Goal: Task Accomplishment & Management: Complete application form

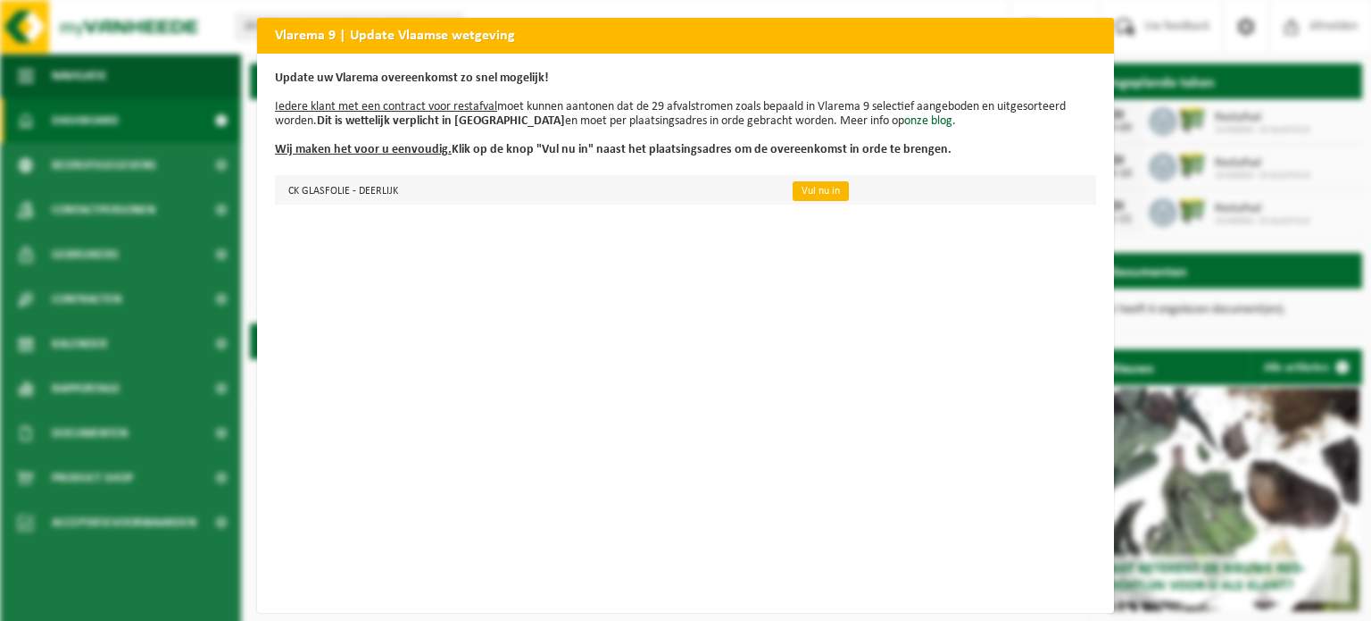
click at [797, 185] on link "Vul nu in" at bounding box center [821, 191] width 56 height 20
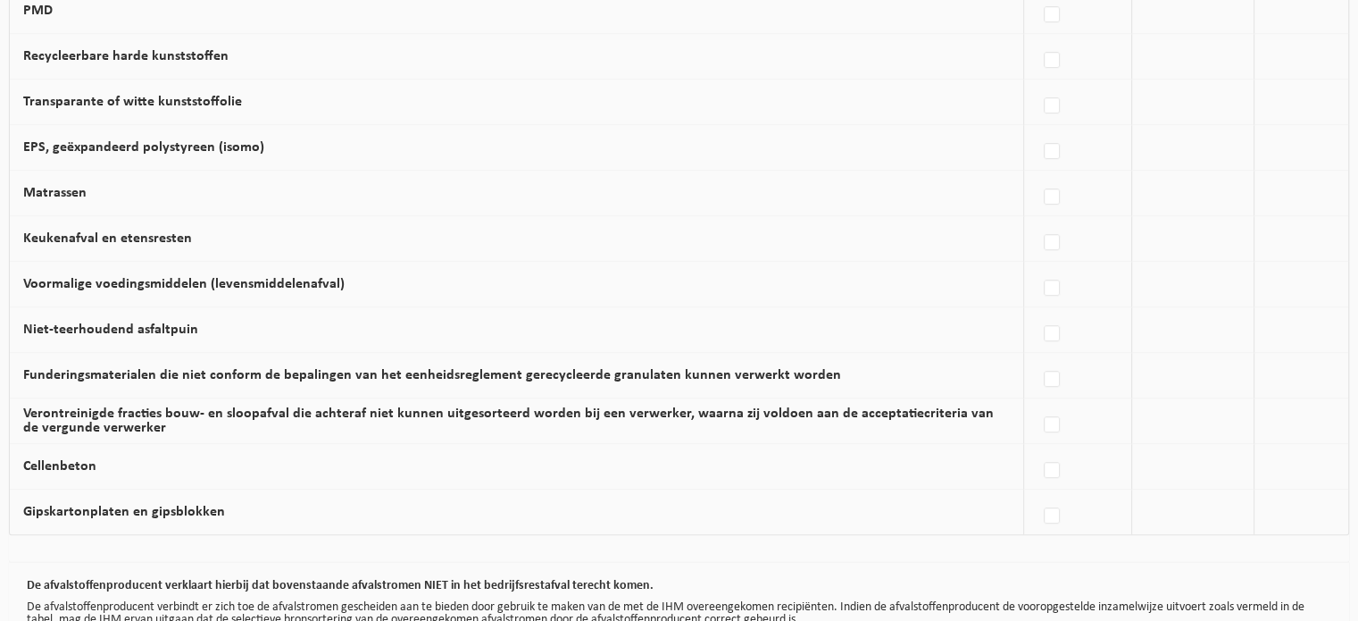
scroll to position [1042, 0]
click at [154, 233] on label "Keukenafval en etensresten" at bounding box center [107, 240] width 169 height 14
click at [1037, 222] on input "Keukenafval en etensresten" at bounding box center [1037, 221] width 1 height 1
checkbox input "true"
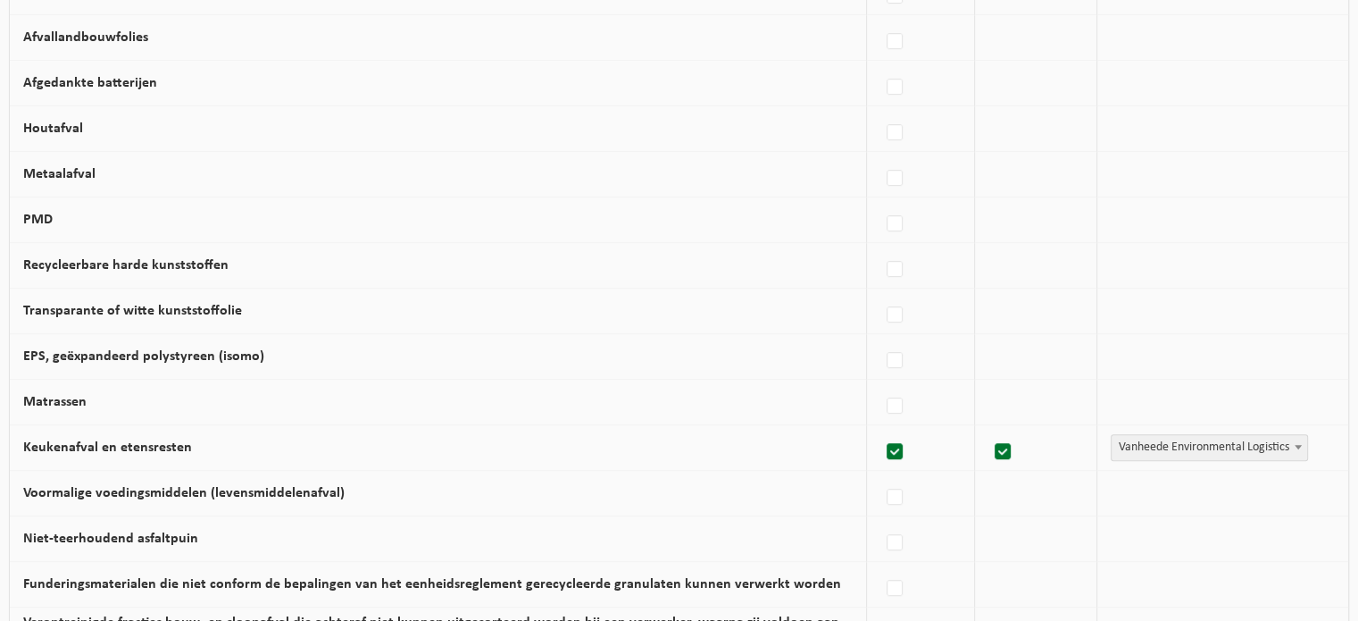
scroll to position [832, 0]
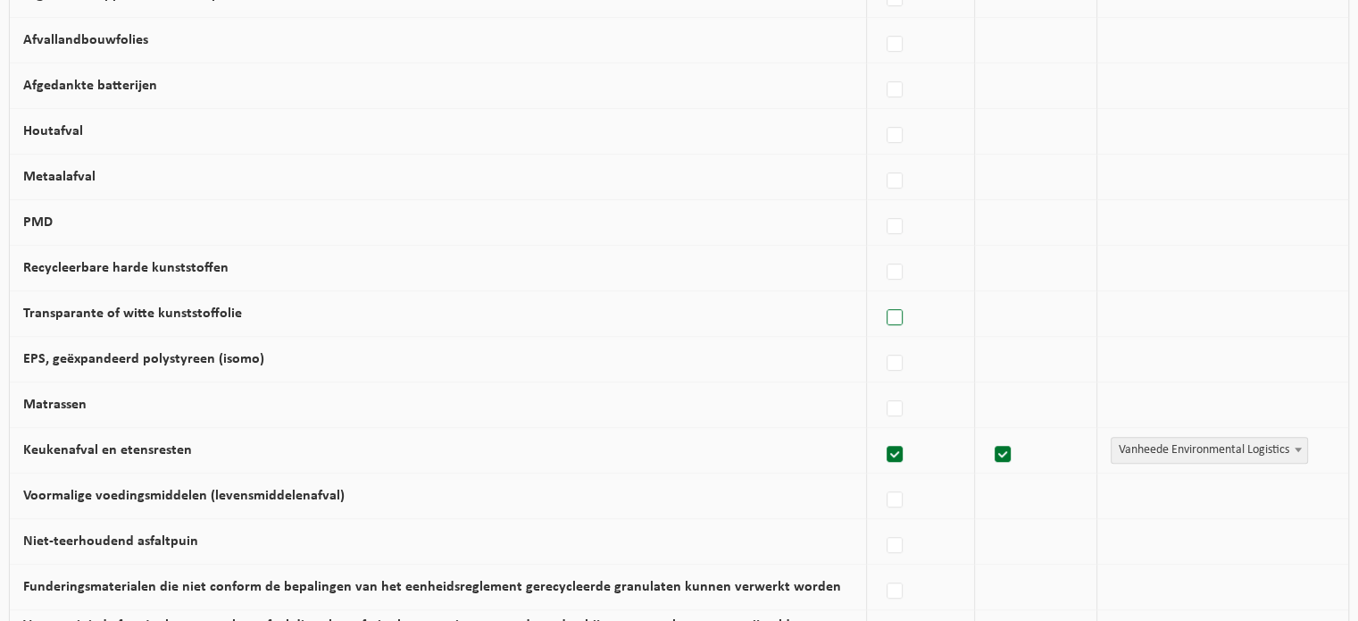
click at [896, 310] on label at bounding box center [895, 317] width 25 height 27
click at [880, 296] on input "Transparante of witte kunststoffolie" at bounding box center [879, 295] width 1 height 1
checkbox input "true"
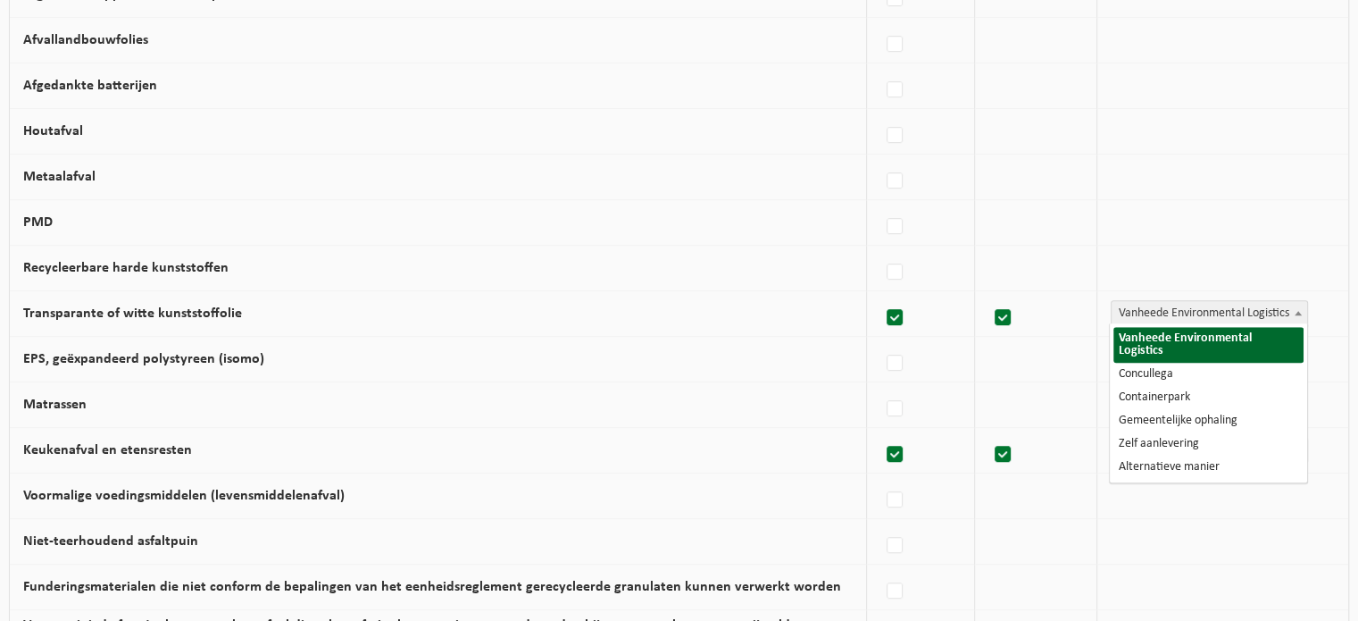
click at [1228, 303] on span "Vanheede Environmental Logistics" at bounding box center [1210, 313] width 196 height 25
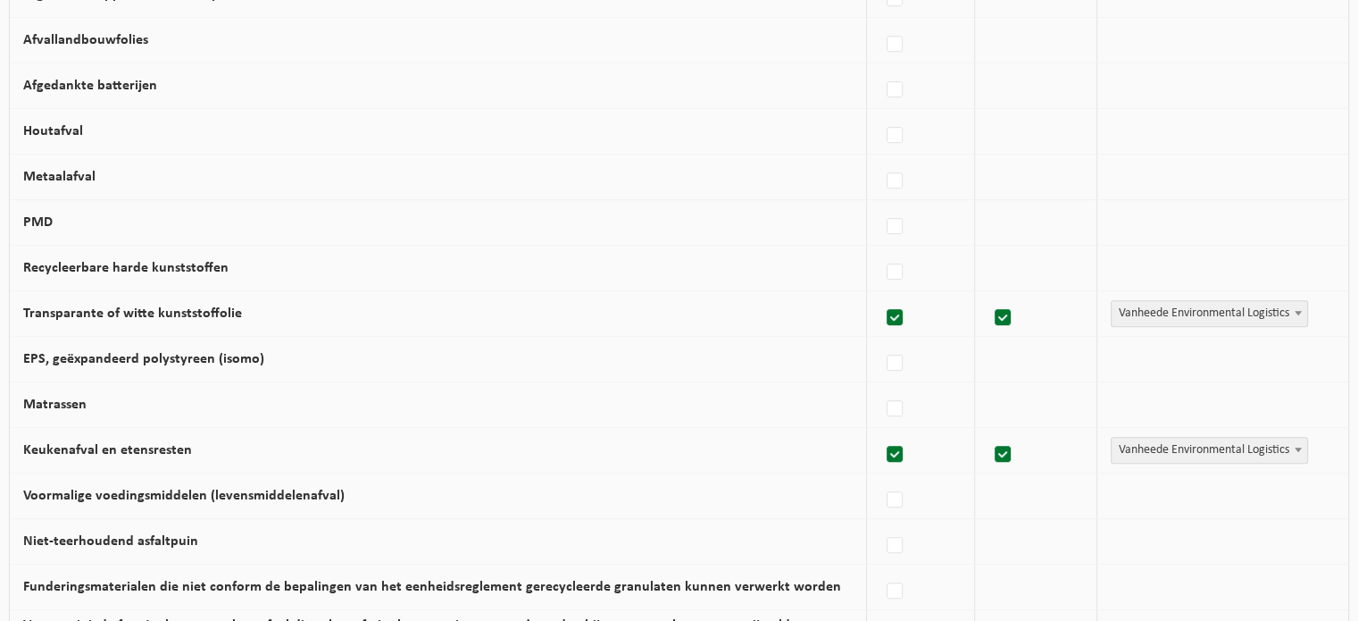
click at [1228, 303] on span "Vanheede Environmental Logistics" at bounding box center [1210, 313] width 196 height 25
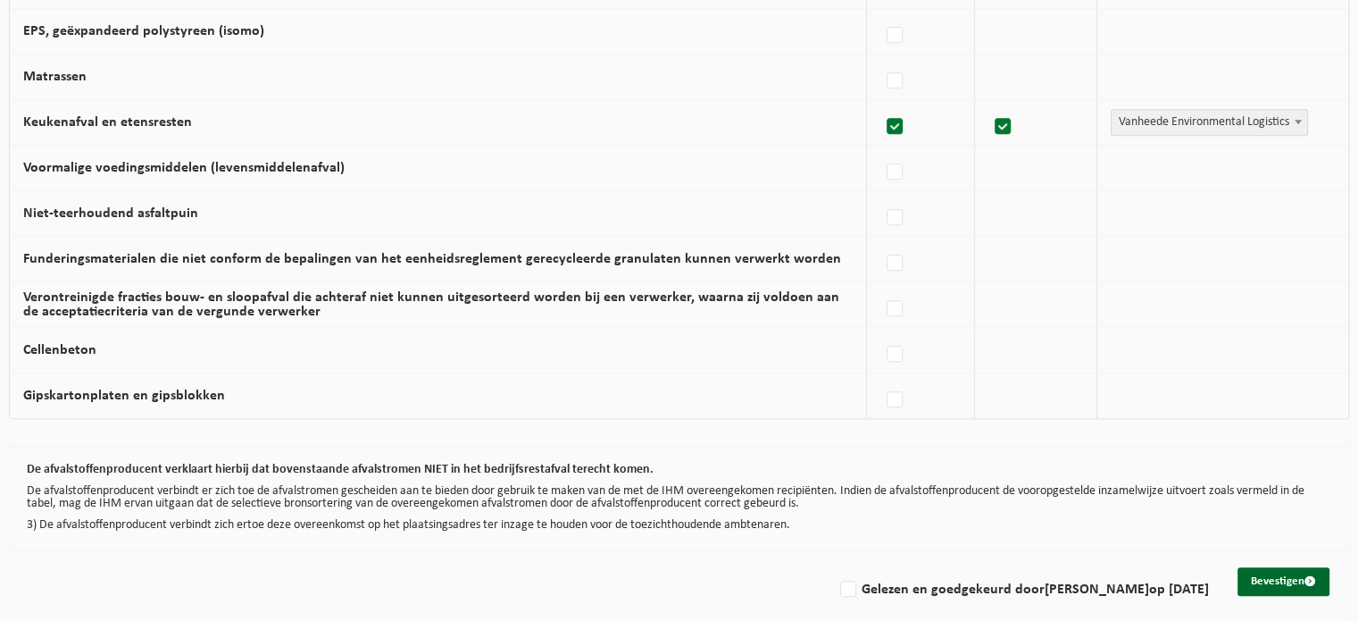
scroll to position [1171, 0]
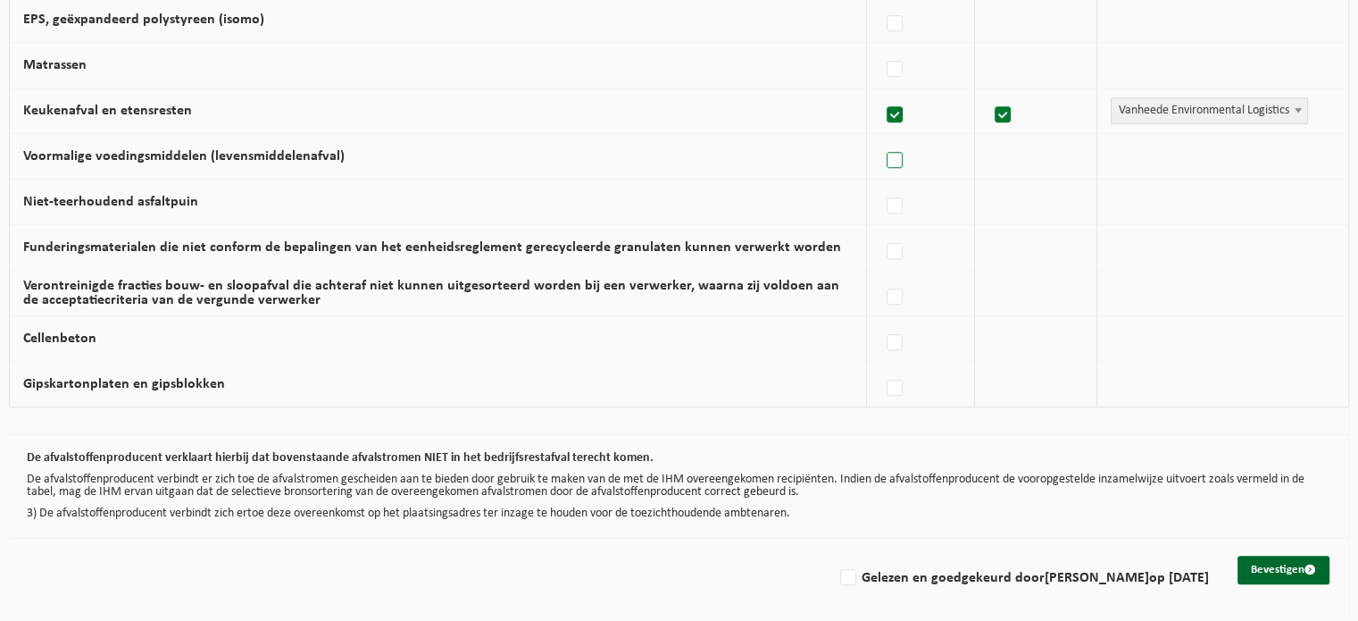
click at [897, 156] on label at bounding box center [895, 160] width 25 height 27
click at [880, 138] on input "Voormalige voedingsmiddelen (levensmiddelenafval)" at bounding box center [879, 137] width 1 height 1
checkbox input "true"
click at [837, 568] on label "Gelezen en goedgekeurd door KJELL COORNAERT op 10/09/25" at bounding box center [1023, 577] width 372 height 27
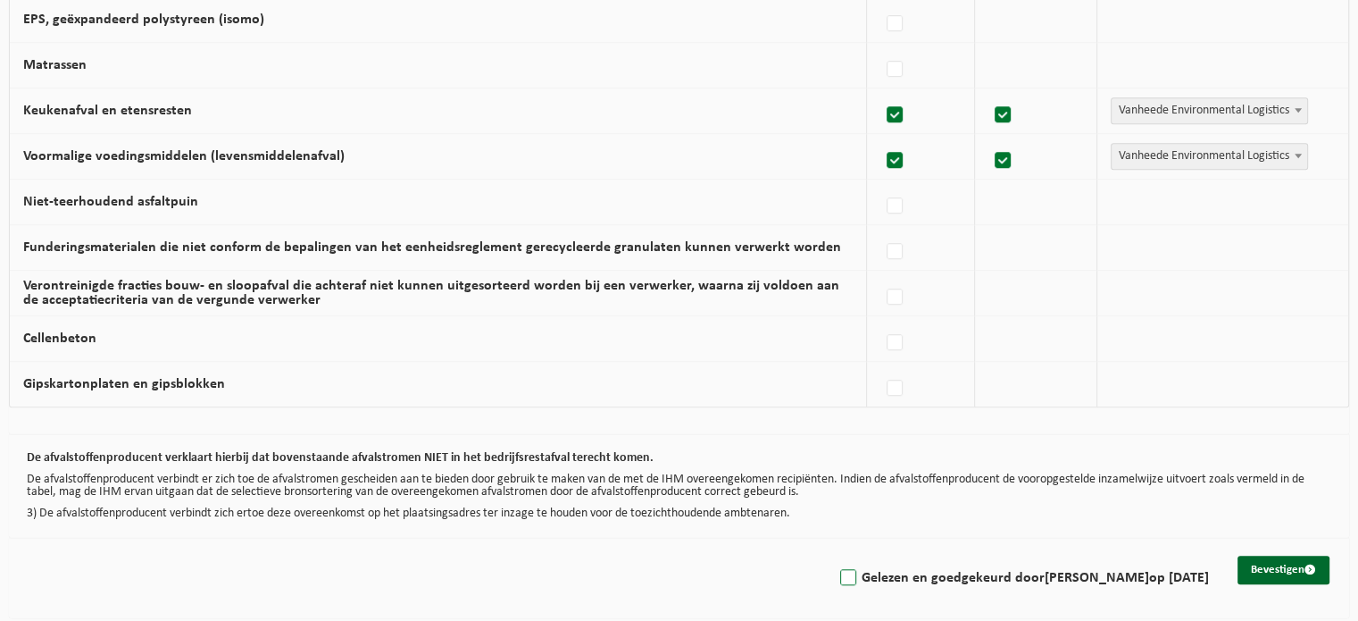
click at [833, 555] on input "Gelezen en goedgekeurd door KJELL COORNAERT op 10/09/25" at bounding box center [833, 554] width 1 height 1
checkbox input "true"
click at [1264, 560] on button "Bevestigen" at bounding box center [1283, 569] width 92 height 29
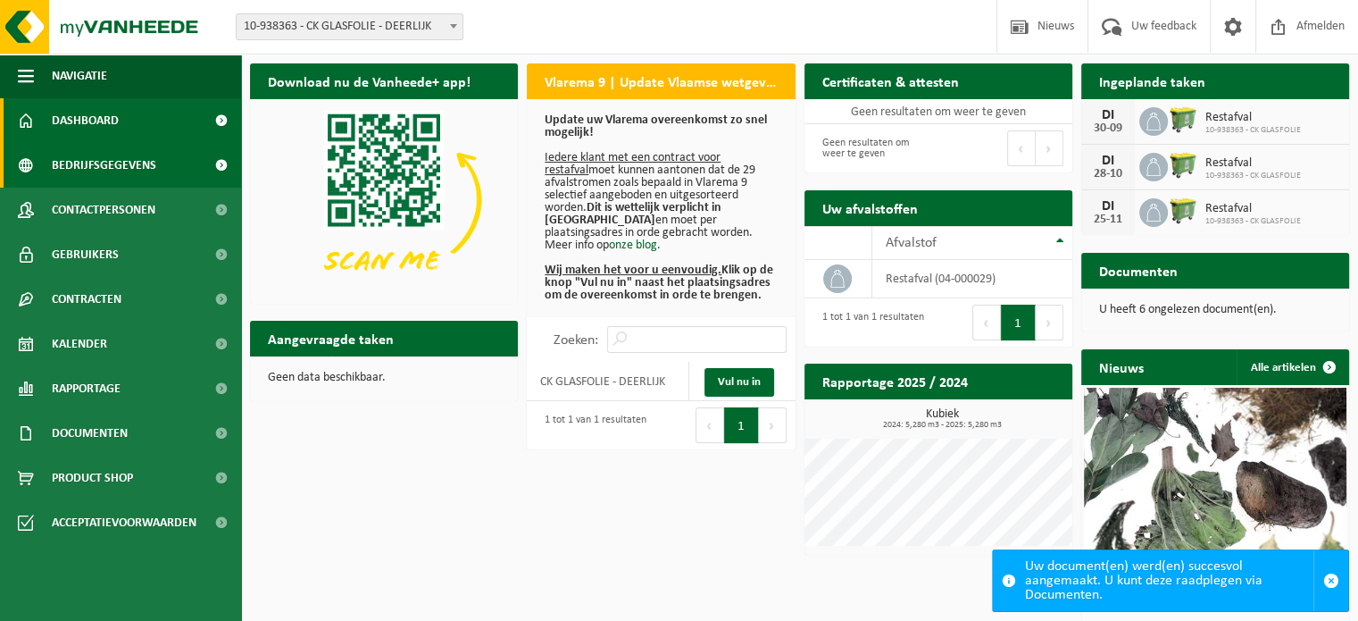
click at [120, 163] on span "Bedrijfsgegevens" at bounding box center [104, 165] width 104 height 45
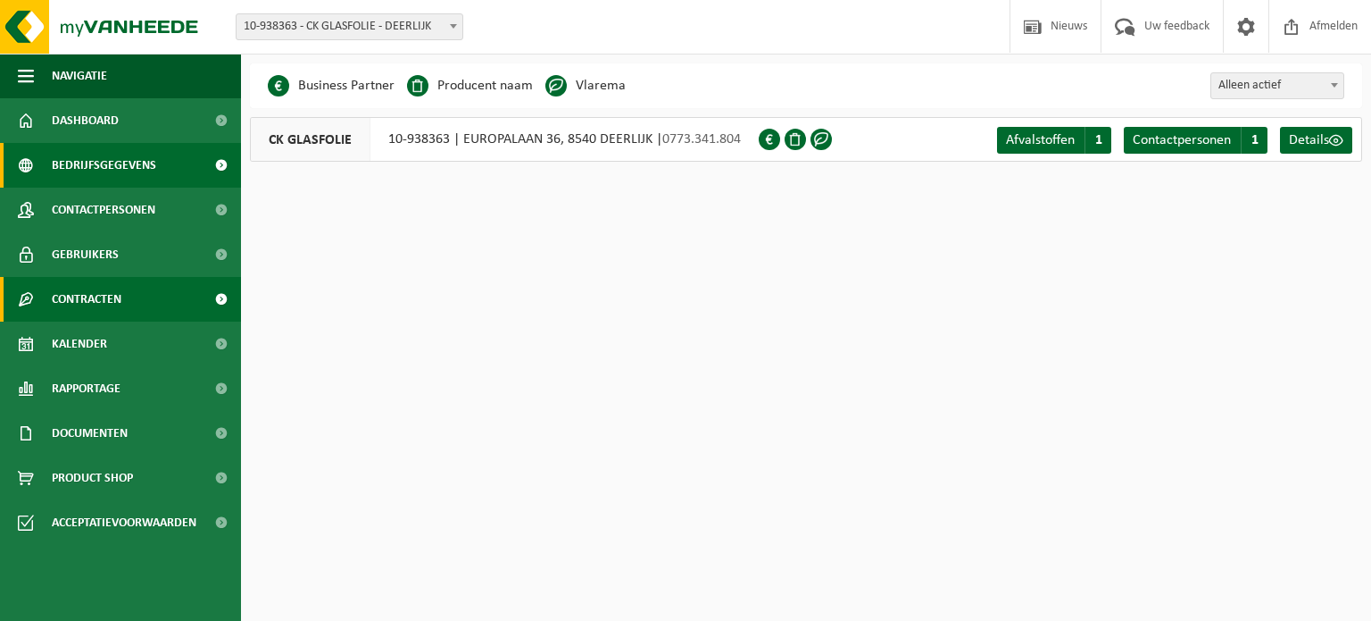
click at [83, 304] on span "Contracten" at bounding box center [87, 299] width 70 height 45
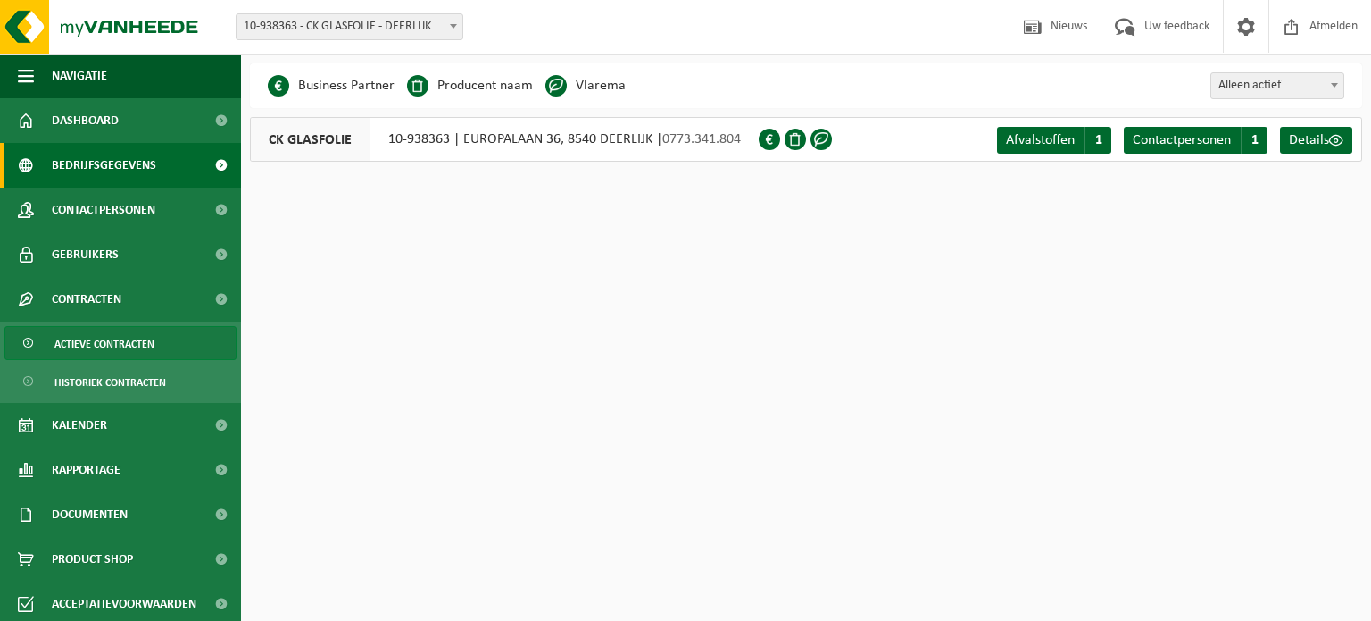
click at [87, 349] on span "Actieve contracten" at bounding box center [104, 344] width 100 height 34
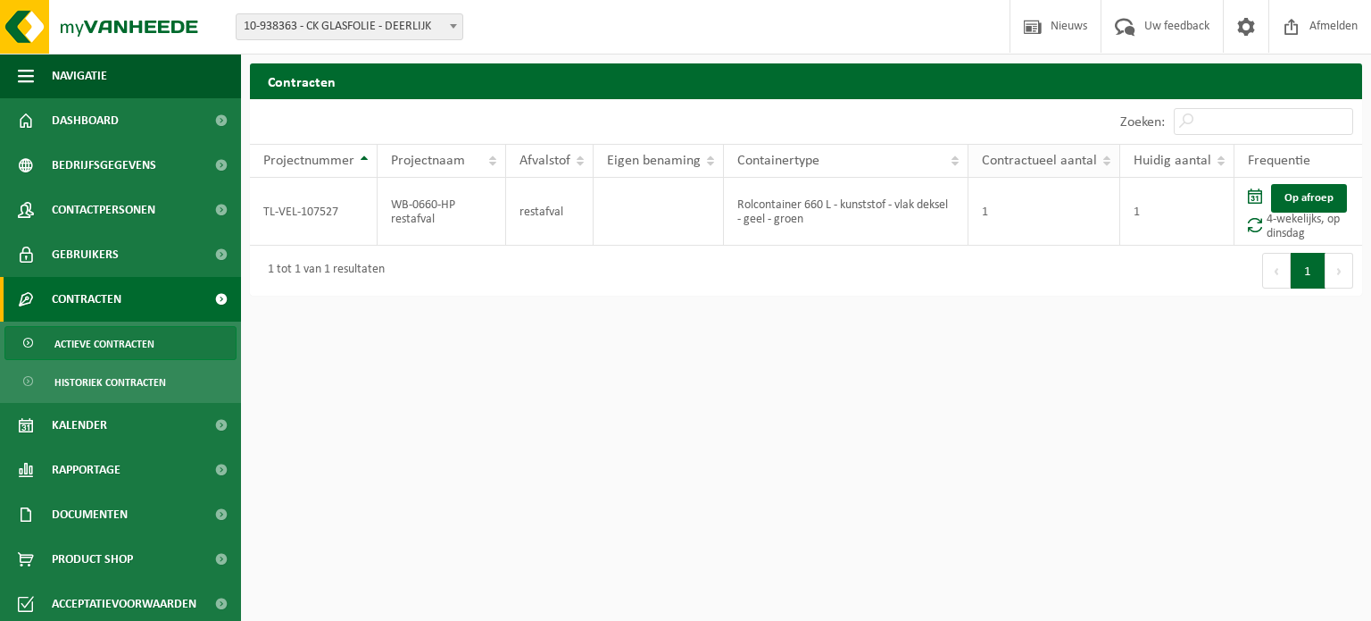
click at [1064, 158] on span "Contractueel aantal" at bounding box center [1039, 161] width 115 height 14
click at [329, 218] on td "TL-VEL-107527" at bounding box center [314, 212] width 128 height 68
click at [1307, 200] on link "Op afroep" at bounding box center [1309, 198] width 76 height 29
click at [123, 377] on span "Historiek contracten" at bounding box center [110, 382] width 112 height 34
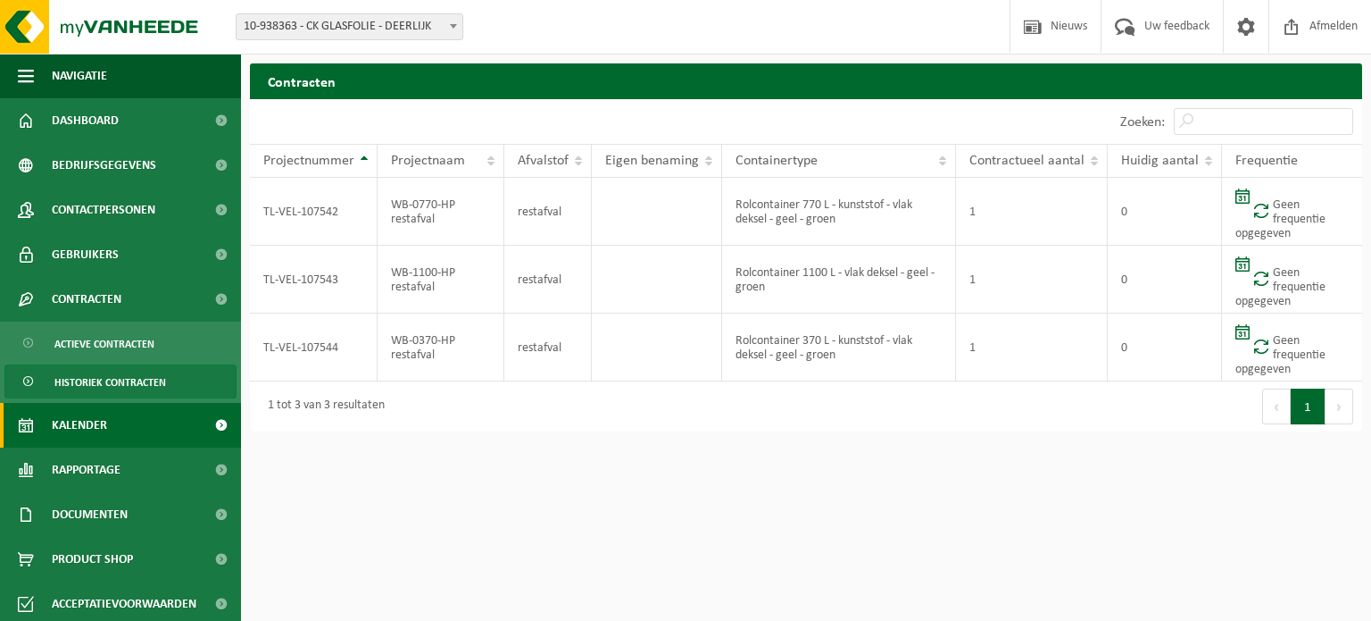
scroll to position [4, 0]
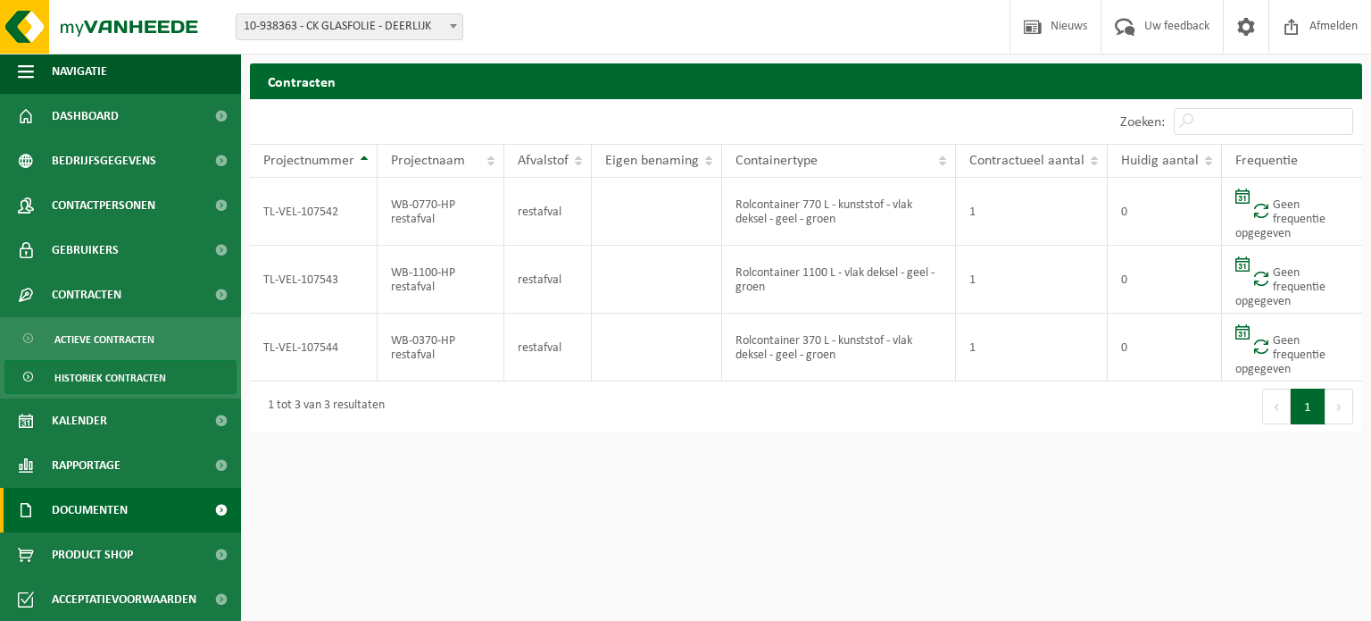
click at [100, 504] on span "Documenten" at bounding box center [90, 509] width 76 height 45
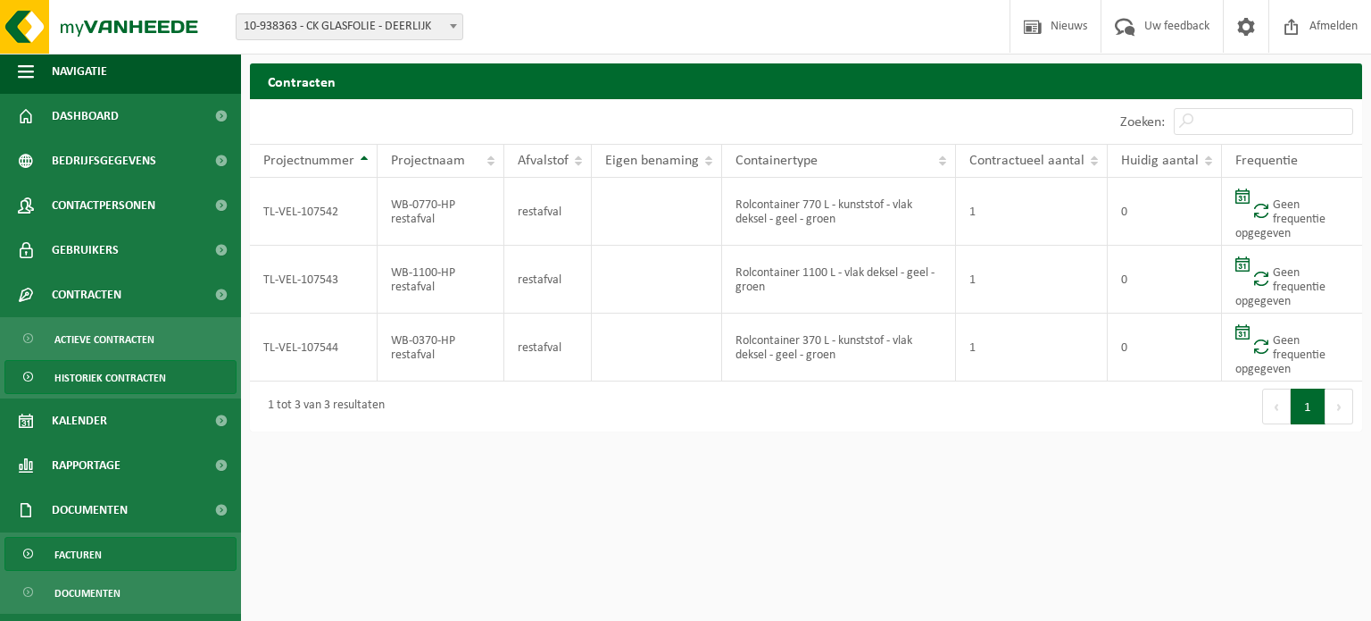
click at [79, 560] on span "Facturen" at bounding box center [77, 554] width 47 height 34
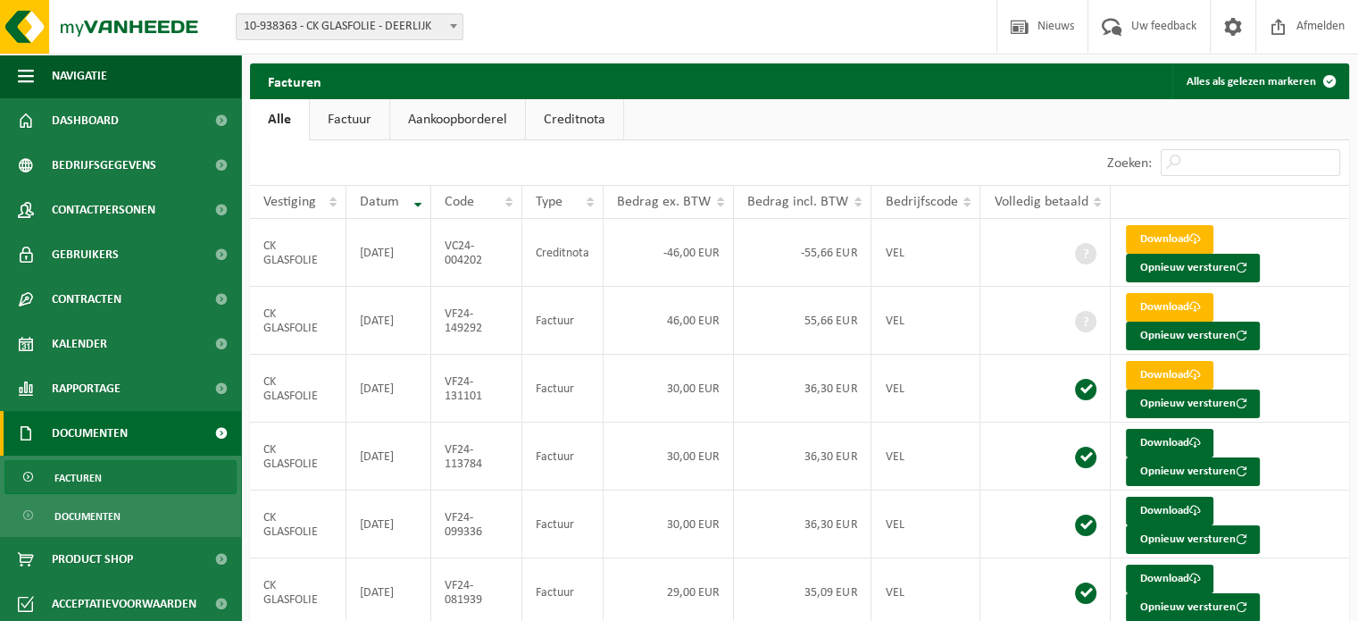
click at [351, 114] on link "Factuur" at bounding box center [349, 119] width 79 height 41
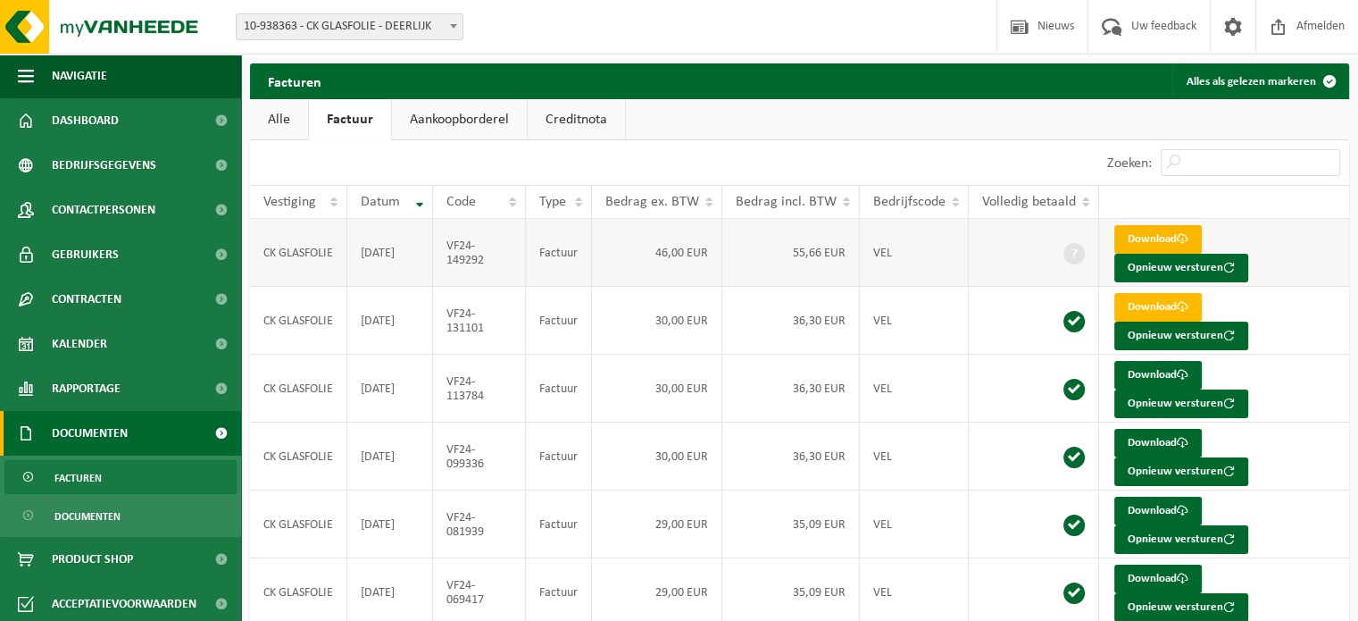
click at [1157, 237] on link "Download" at bounding box center [1157, 239] width 87 height 29
click at [569, 121] on link "Creditnota" at bounding box center [576, 119] width 97 height 41
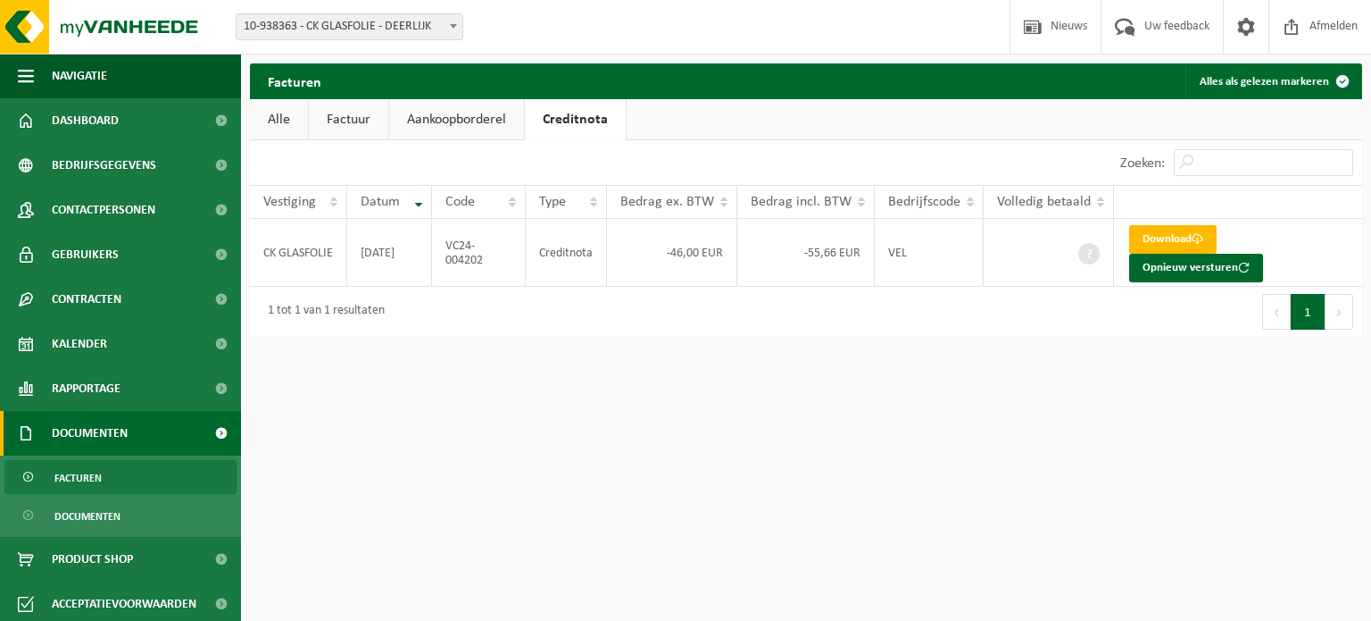
click at [502, 127] on link "Aankoopborderel" at bounding box center [456, 119] width 135 height 41
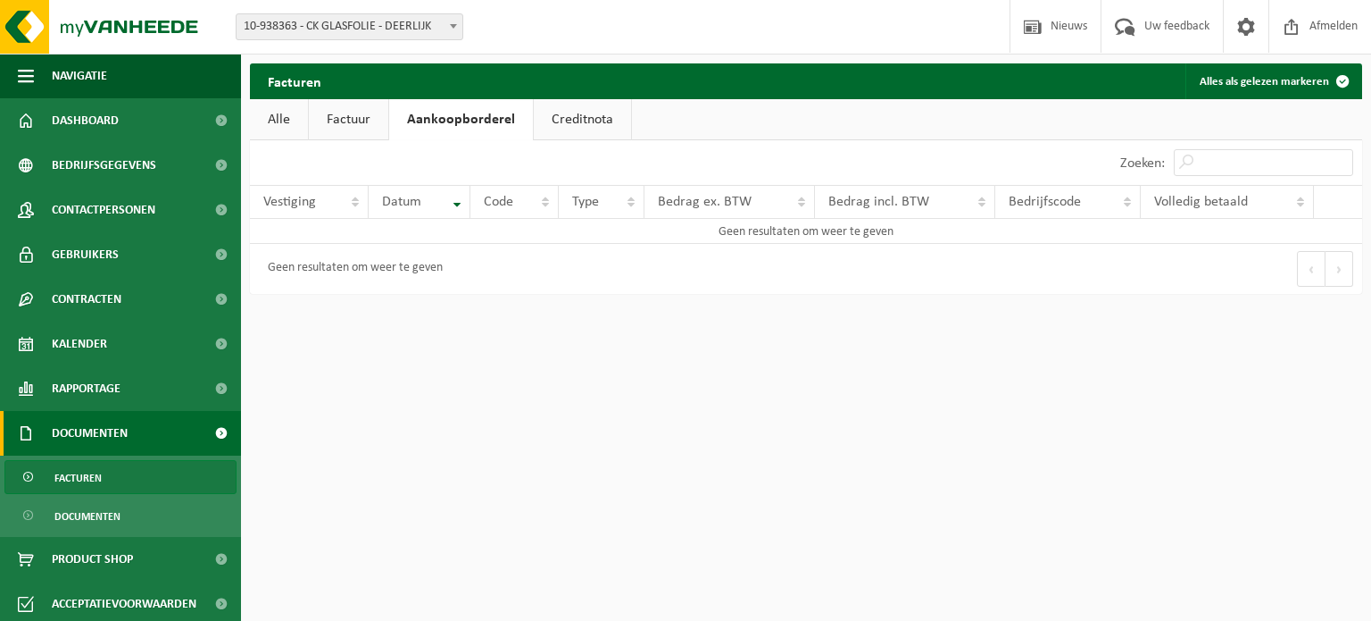
click at [289, 113] on link "Alle" at bounding box center [279, 119] width 58 height 41
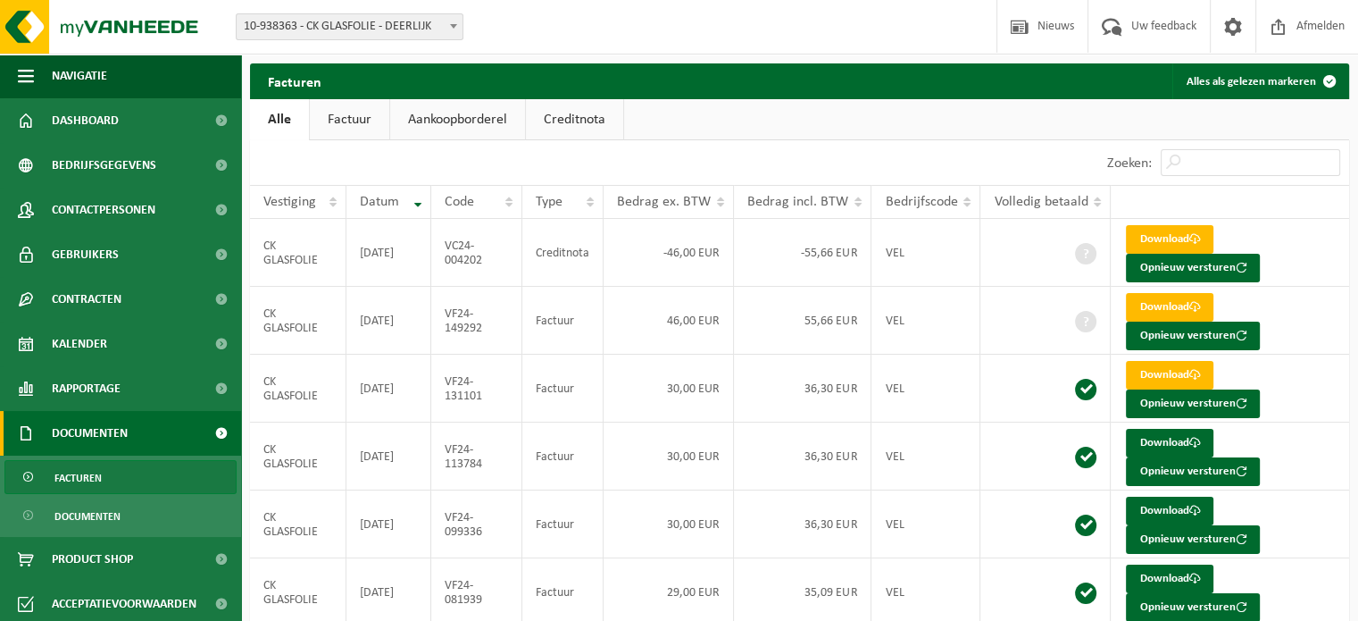
scroll to position [4, 0]
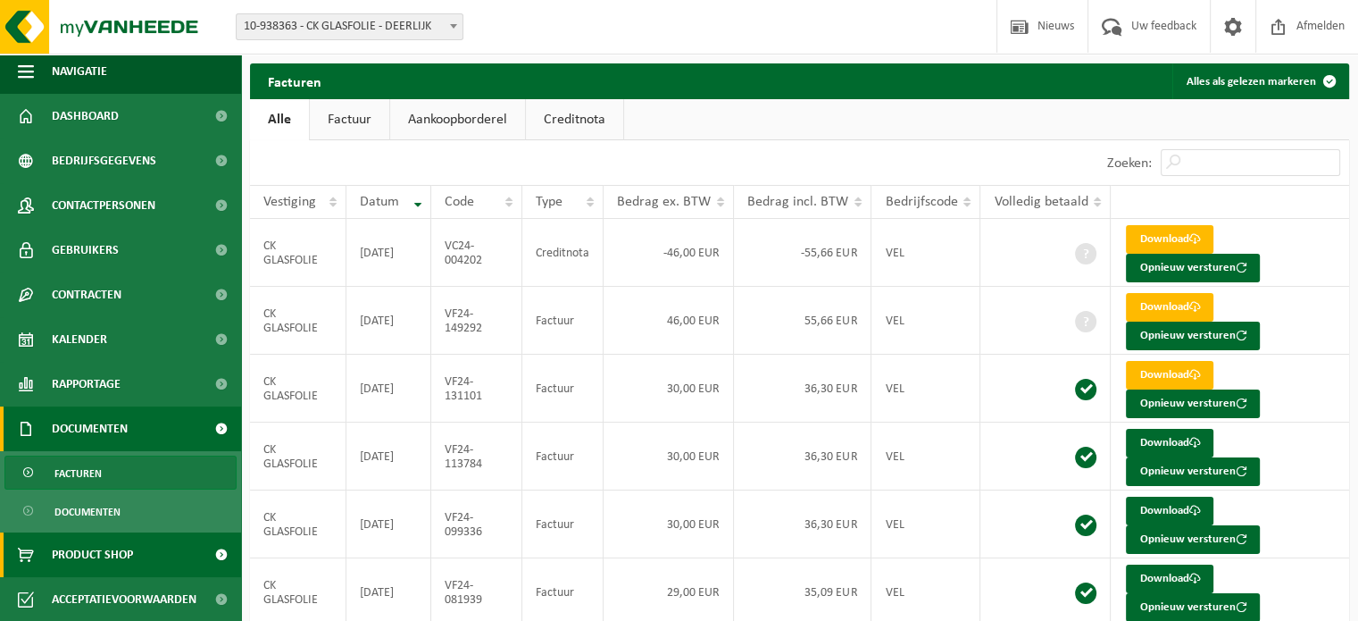
click at [82, 549] on span "Product Shop" at bounding box center [92, 554] width 81 height 45
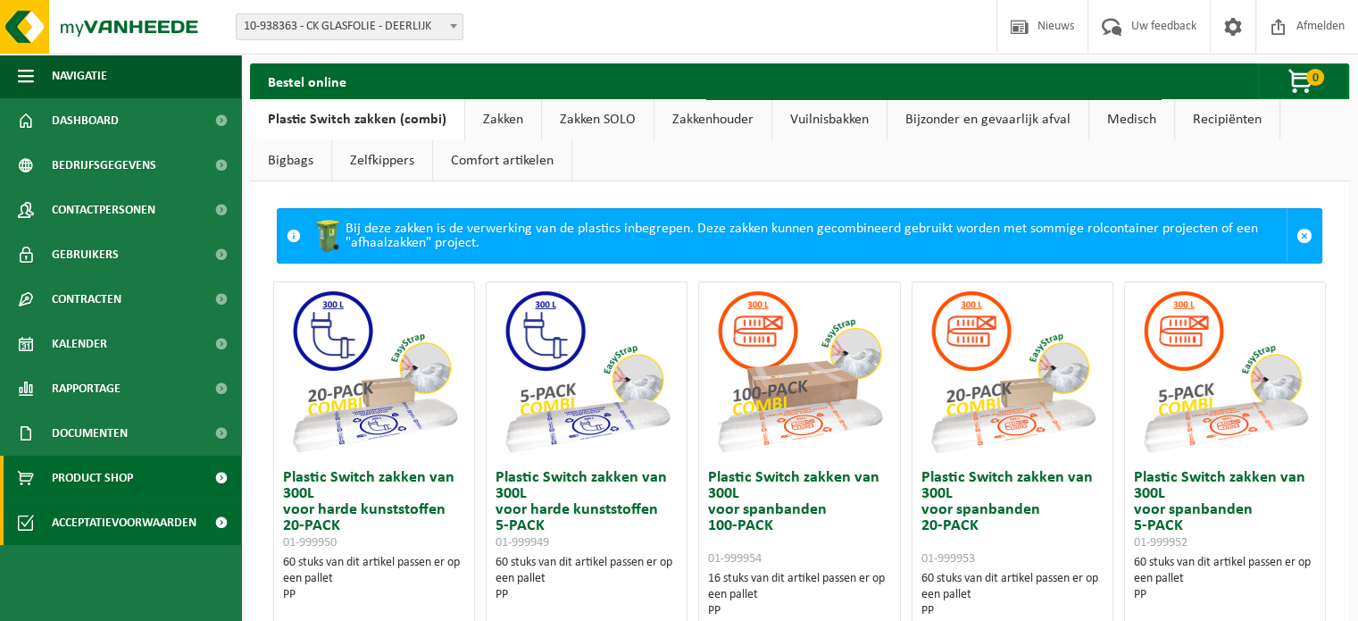
click at [143, 524] on span "Acceptatievoorwaarden" at bounding box center [124, 522] width 145 height 45
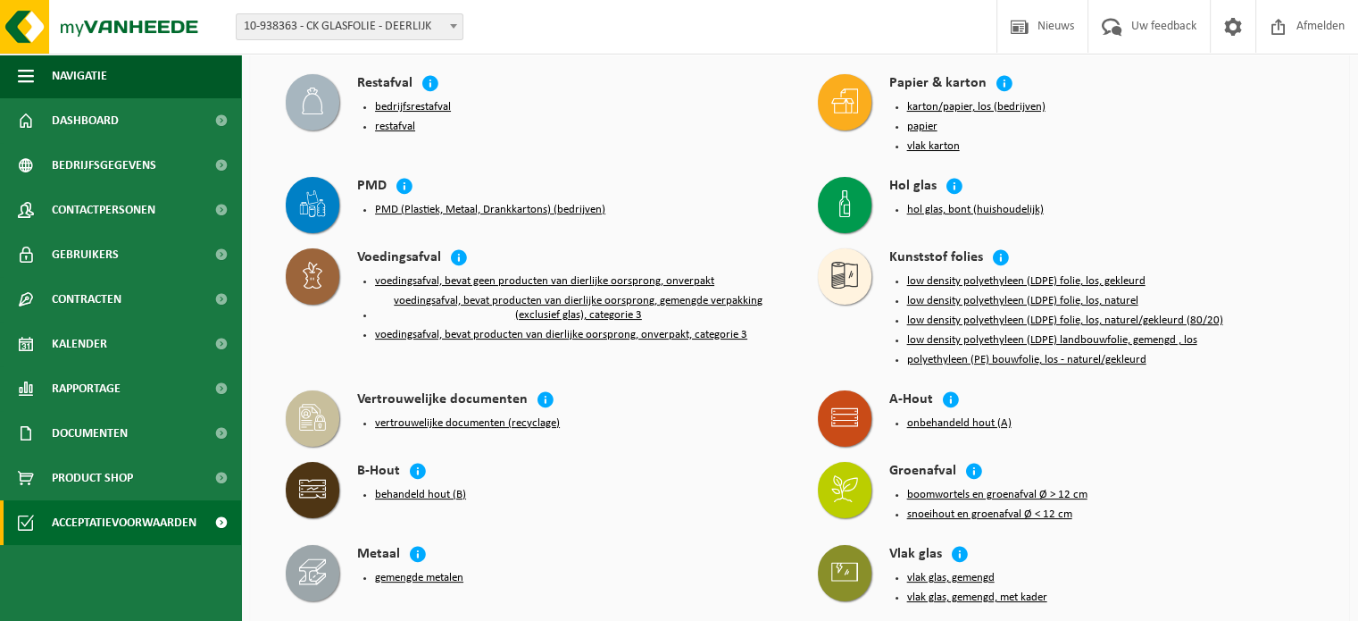
scroll to position [207, 0]
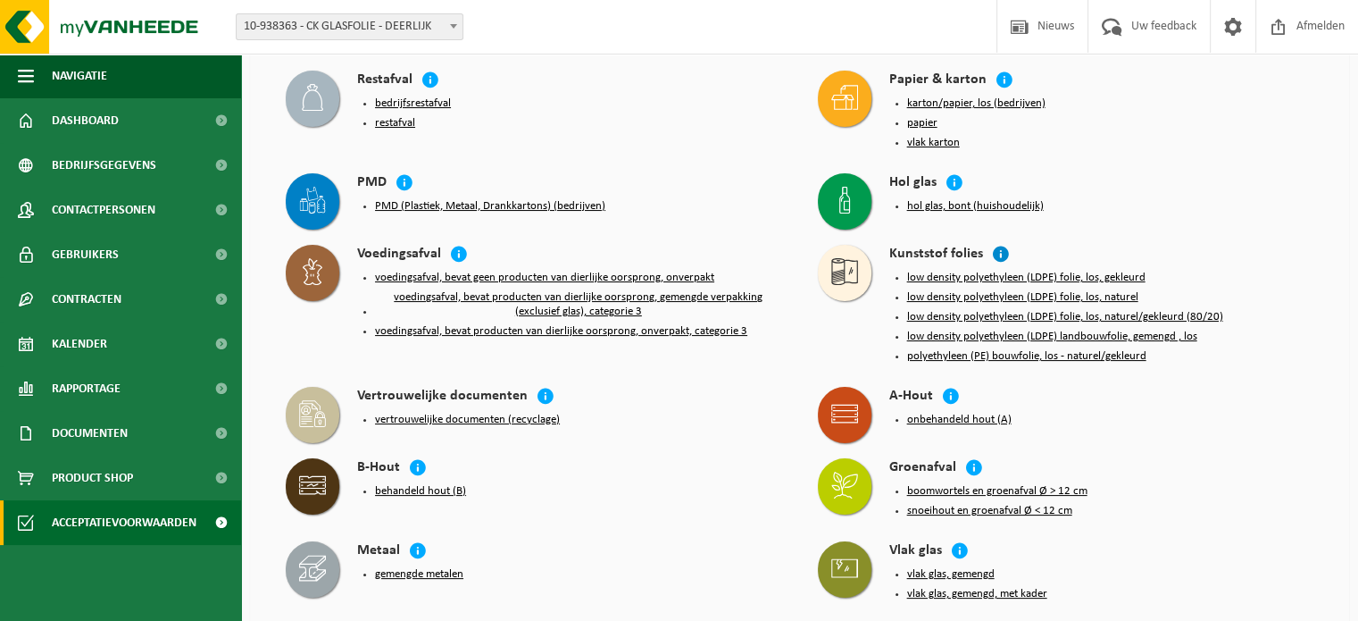
click at [999, 248] on icon at bounding box center [1001, 254] width 18 height 18
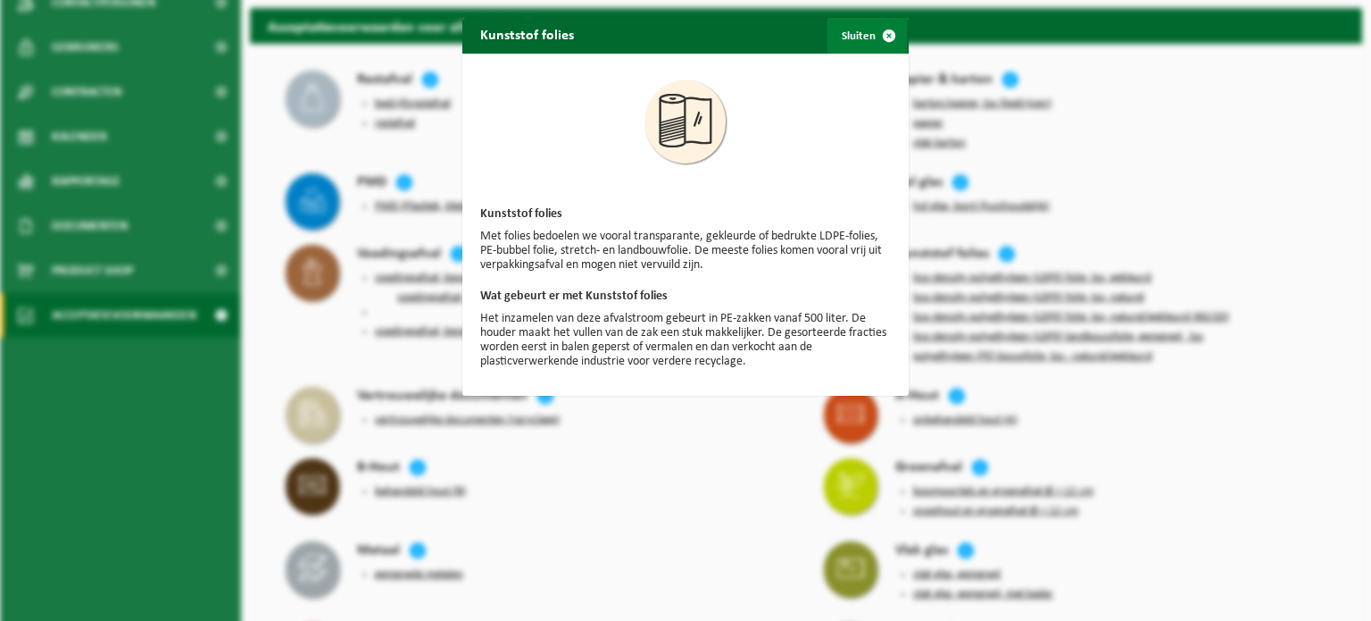
click at [879, 35] on span "button" at bounding box center [889, 36] width 36 height 36
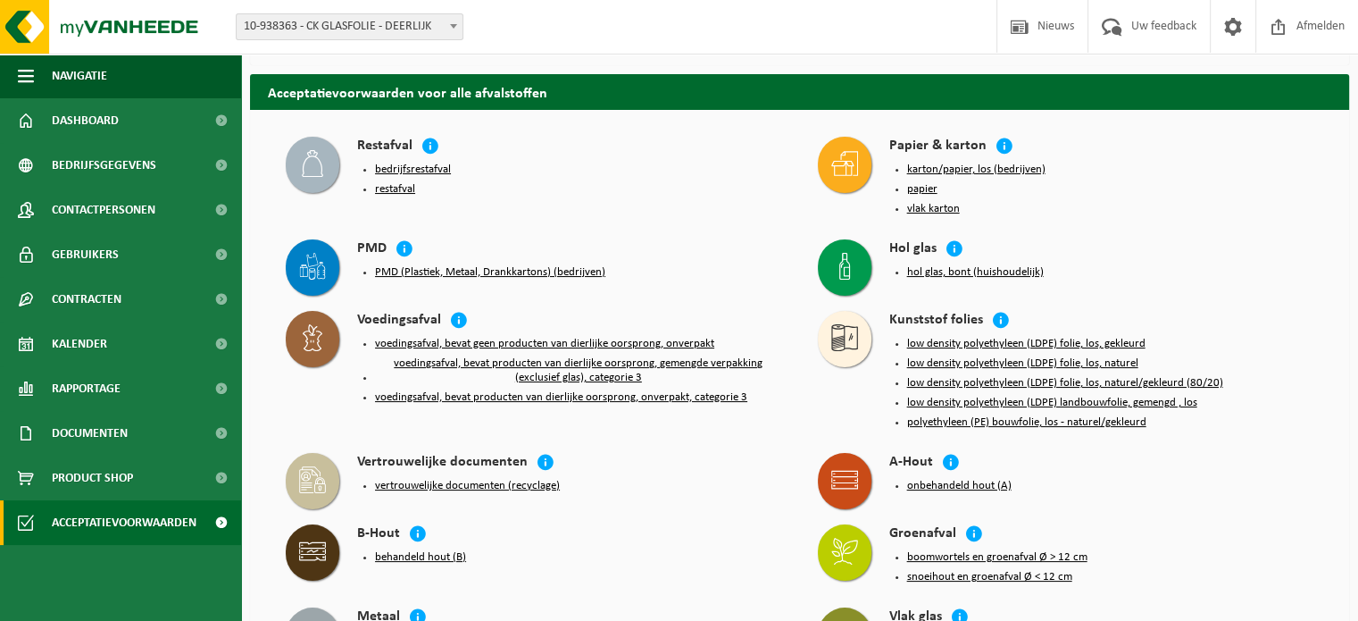
scroll to position [0, 0]
